Goal: Task Accomplishment & Management: Use online tool/utility

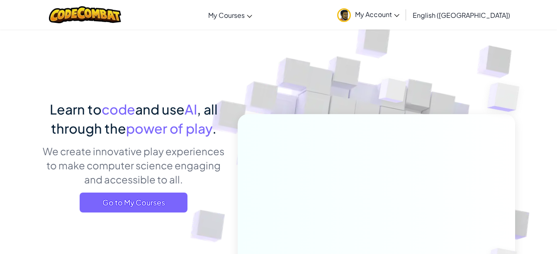
click at [249, 73] on img at bounding box center [370, 182] width 461 height 461
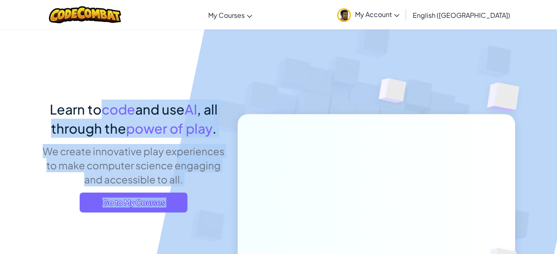
drag, startPoint x: 102, startPoint y: 77, endPoint x: 201, endPoint y: 85, distance: 99.4
click at [201, 85] on div "Learn to code and use AI , all through the power of play . We create innovative…" at bounding box center [278, 180] width 473 height 303
drag, startPoint x: 201, startPoint y: 85, endPoint x: 142, endPoint y: 51, distance: 67.8
click at [142, 51] on div "Learn to code and use AI , all through the power of play . We create innovative…" at bounding box center [278, 180] width 473 height 303
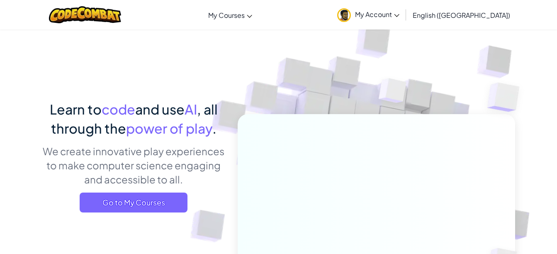
drag, startPoint x: 121, startPoint y: 60, endPoint x: 188, endPoint y: 61, distance: 66.3
click at [188, 61] on div "Learn to code and use AI , all through the power of play . We create innovative…" at bounding box center [278, 180] width 473 height 303
click at [172, 210] on span "Go to My Courses" at bounding box center [134, 202] width 108 height 20
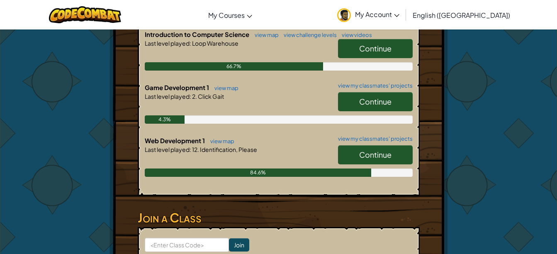
scroll to position [208, 0]
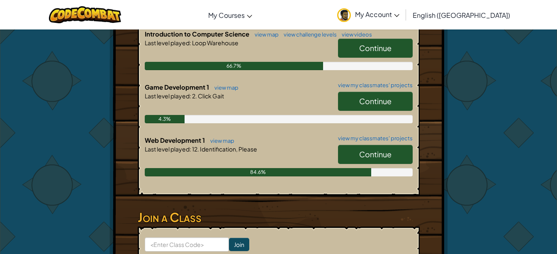
click at [395, 92] on link "Continue" at bounding box center [375, 101] width 75 height 19
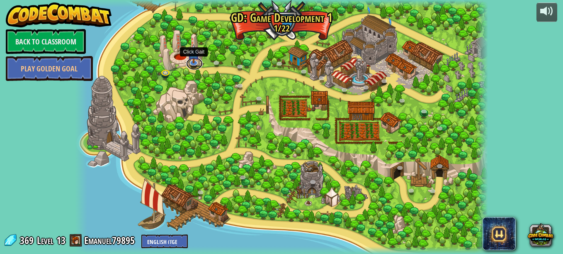
click at [197, 62] on link at bounding box center [194, 64] width 17 height 12
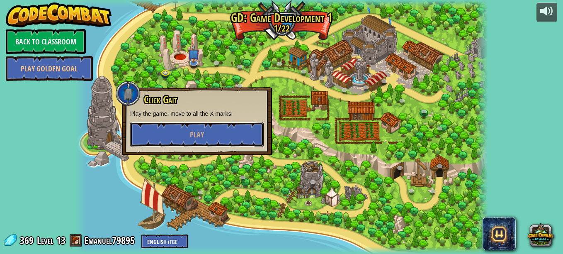
click at [221, 131] on button "Play" at bounding box center [196, 134] width 133 height 25
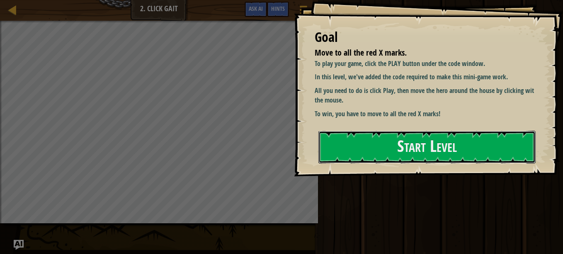
click at [361, 146] on button "Start Level" at bounding box center [426, 147] width 217 height 33
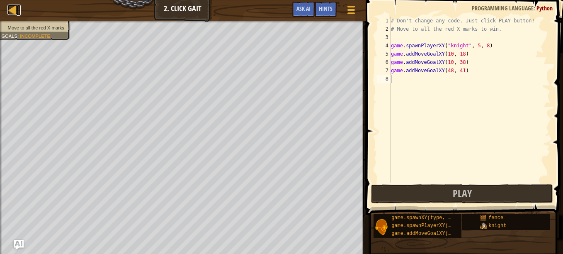
click at [10, 9] on div at bounding box center [12, 10] width 10 height 10
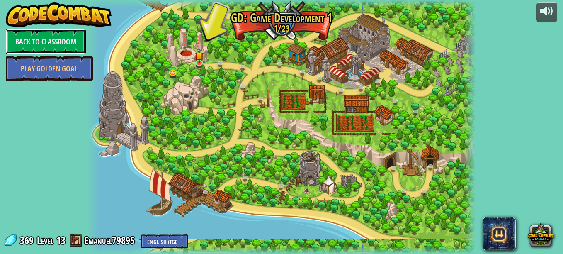
click at [73, 36] on link "Back to Classroom" at bounding box center [46, 41] width 80 height 25
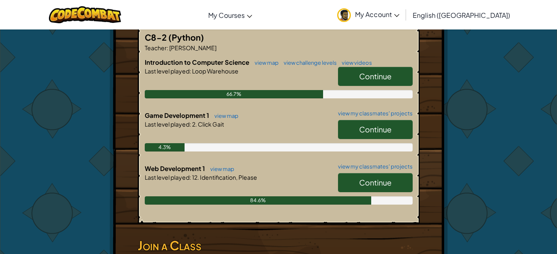
scroll to position [180, 0]
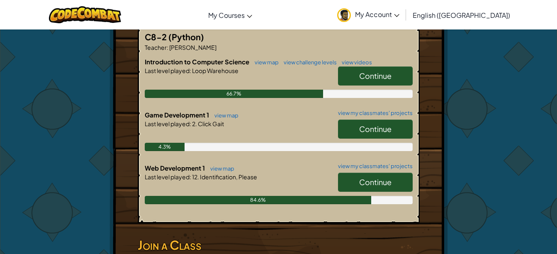
click at [371, 124] on span "Continue" at bounding box center [375, 129] width 32 height 10
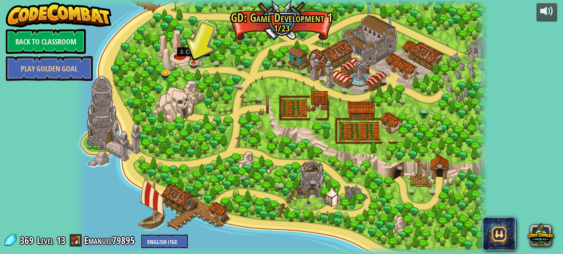
click at [190, 58] on img at bounding box center [194, 54] width 10 height 17
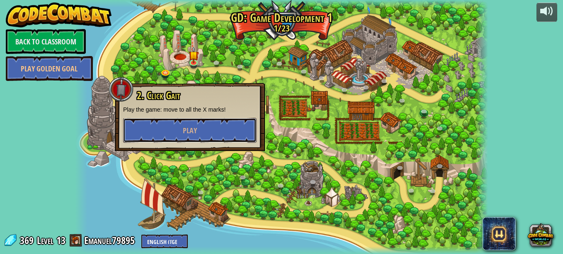
click at [230, 127] on button "Play" at bounding box center [189, 130] width 133 height 25
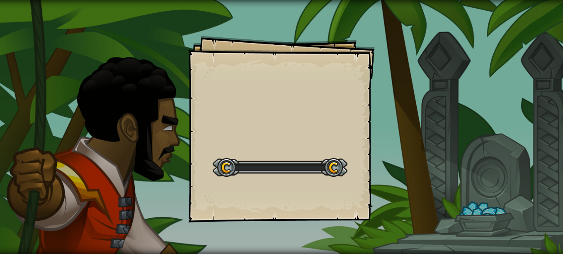
click at [230, 127] on div "Goals Start Level Error loading from server. Try refreshing the page. You'll ne…" at bounding box center [281, 129] width 187 height 187
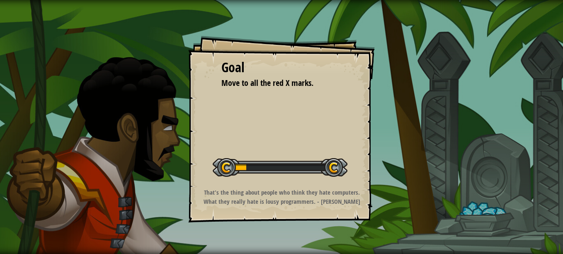
click at [230, 127] on div "Goal Move to all the red X marks. Start Level Error loading from server. Try re…" at bounding box center [281, 129] width 187 height 187
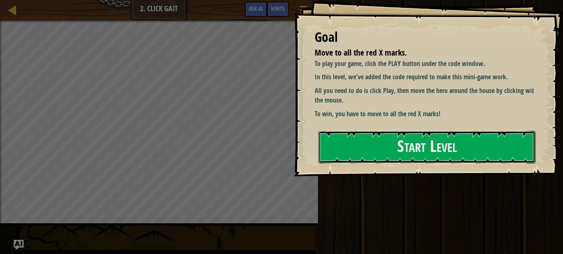
click at [383, 134] on button "Start Level" at bounding box center [426, 147] width 217 height 33
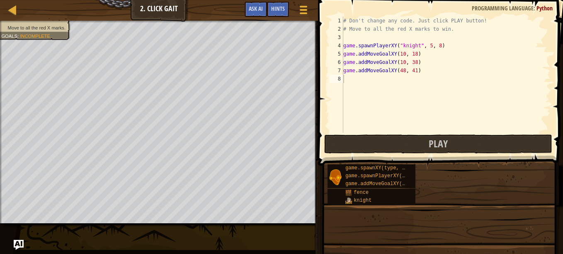
click at [356, 155] on span at bounding box center [441, 71] width 252 height 190
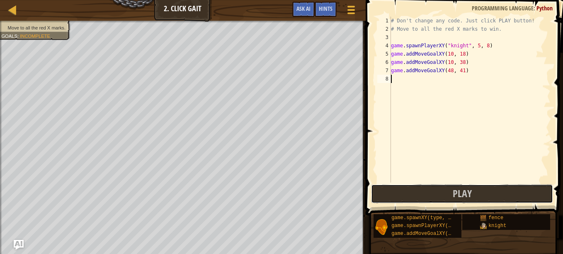
click at [494, 194] on button "Play" at bounding box center [462, 193] width 182 height 19
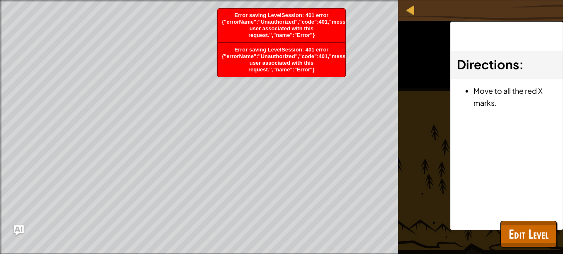
click at [281, 56] on span "Error saving LevelSession: 401 error {"errorName":"Unauthorized","code":401,"me…" at bounding box center [295, 59] width 147 height 26
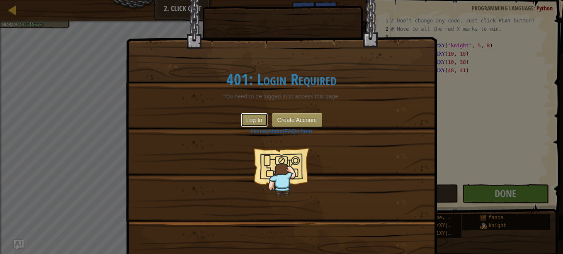
click at [249, 118] on button "Log In" at bounding box center [254, 120] width 27 height 14
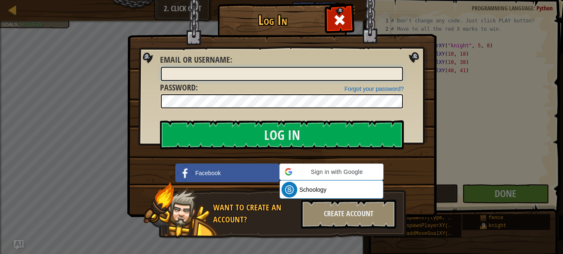
type input "Emanuel79895"
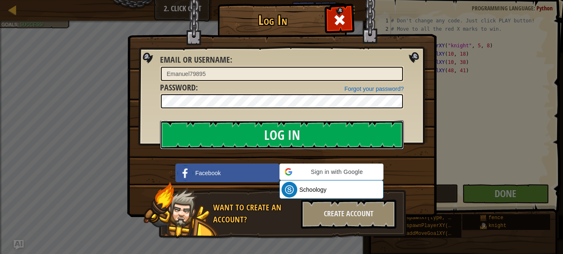
click at [306, 148] on input "Log In" at bounding box center [282, 134] width 244 height 29
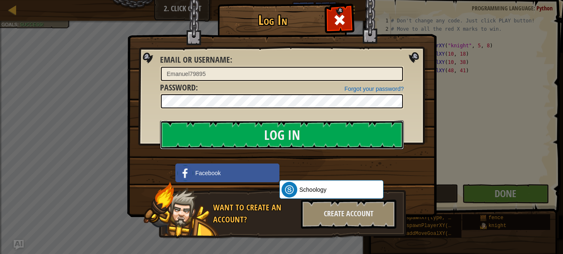
click at [306, 148] on input "Log In" at bounding box center [282, 134] width 244 height 29
